Goal: Navigation & Orientation: Find specific page/section

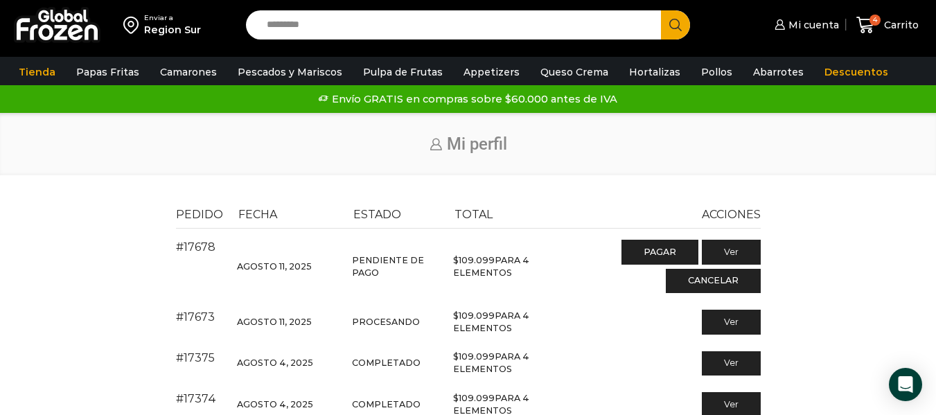
click at [40, 71] on link "Tienda" at bounding box center [37, 72] width 51 height 26
click at [804, 26] on span "Mi cuenta" at bounding box center [812, 25] width 54 height 14
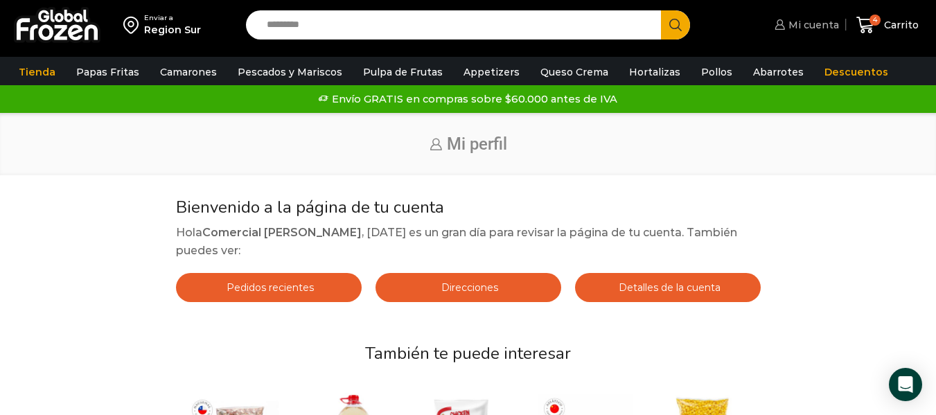
click at [807, 31] on span "Mi cuenta" at bounding box center [812, 25] width 54 height 14
